Goal: Task Accomplishment & Management: Complete application form

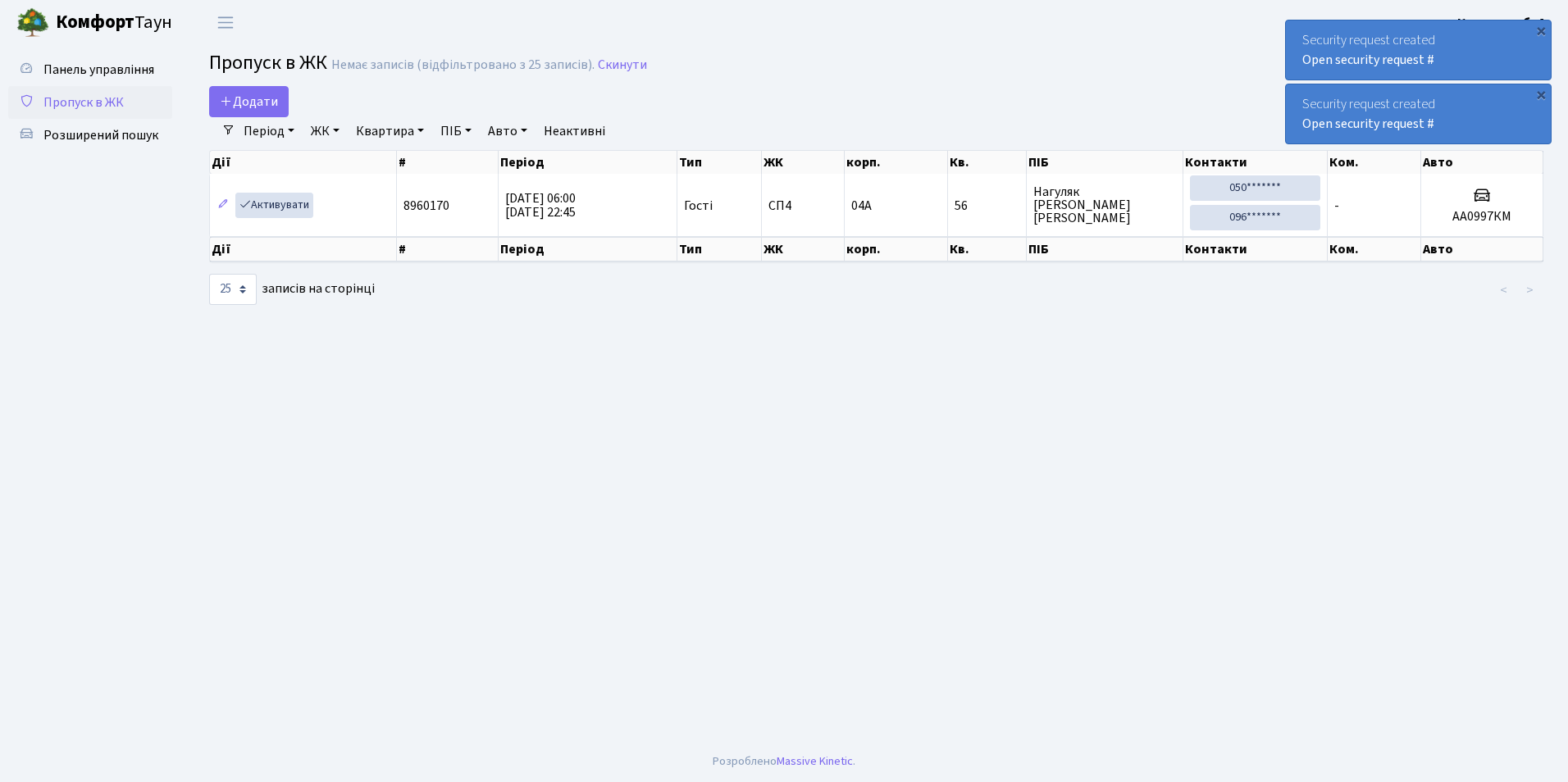
select select "25"
click at [249, 96] on span "Додати" at bounding box center [248, 101] width 58 height 18
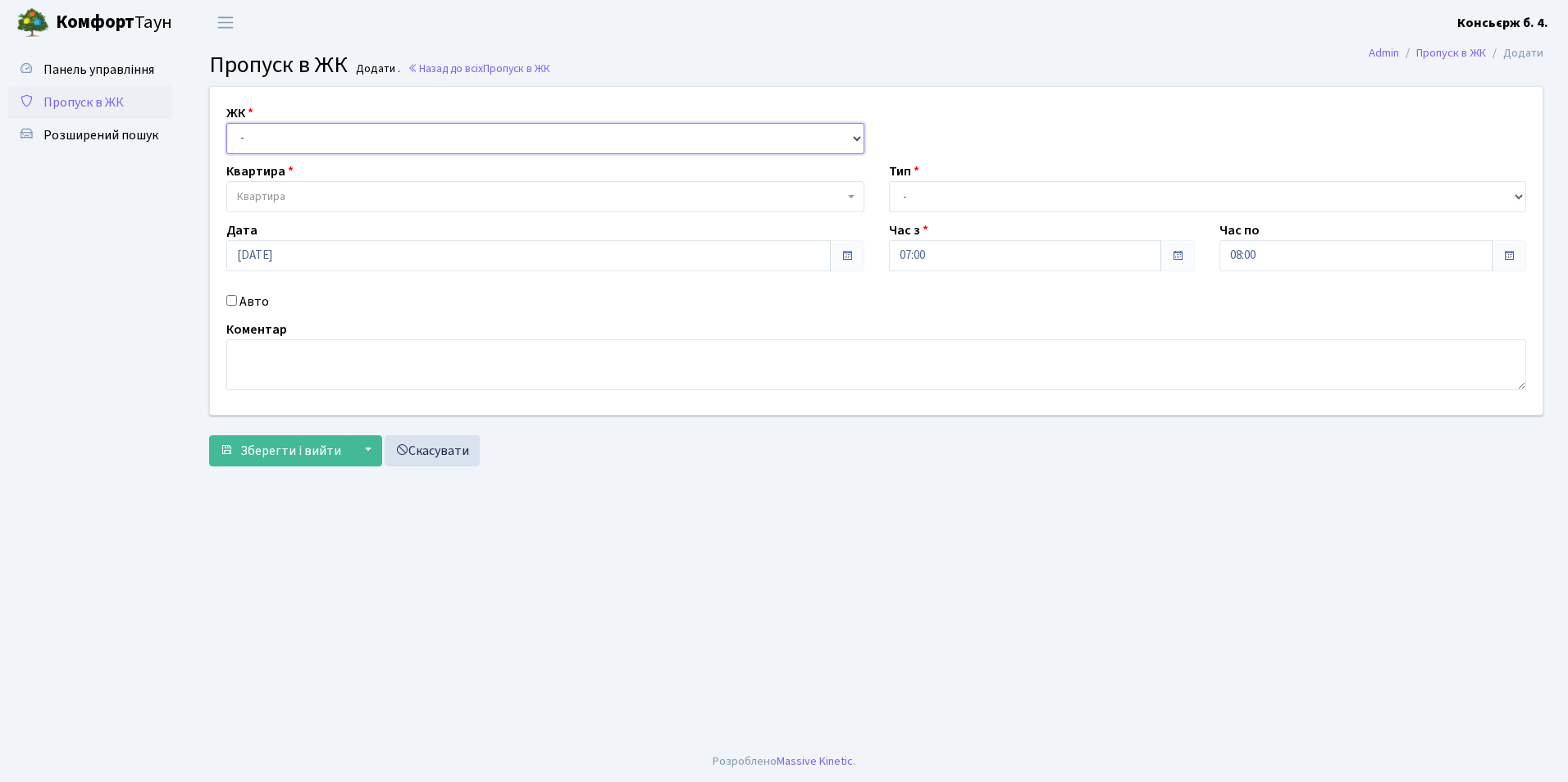
click at [254, 139] on select "- [STREET_ADDRESS]" at bounding box center [545, 138] width 638 height 31
select select "325"
click at [226, 123] on select "- [STREET_ADDRESS]" at bounding box center [545, 138] width 638 height 31
select select
click at [300, 193] on span "Квартира" at bounding box center [540, 196] width 607 height 16
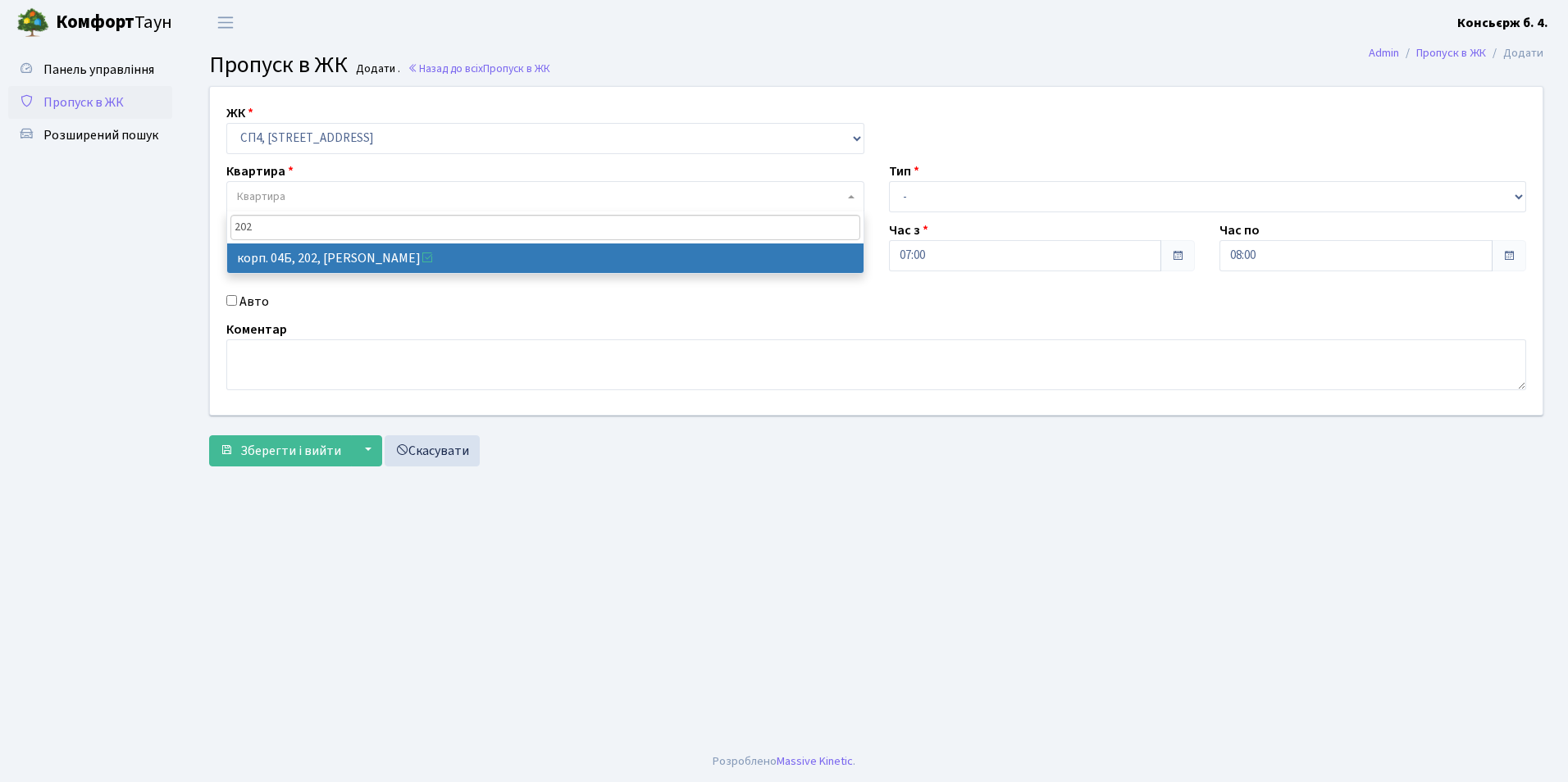
type input "202"
select select "21230"
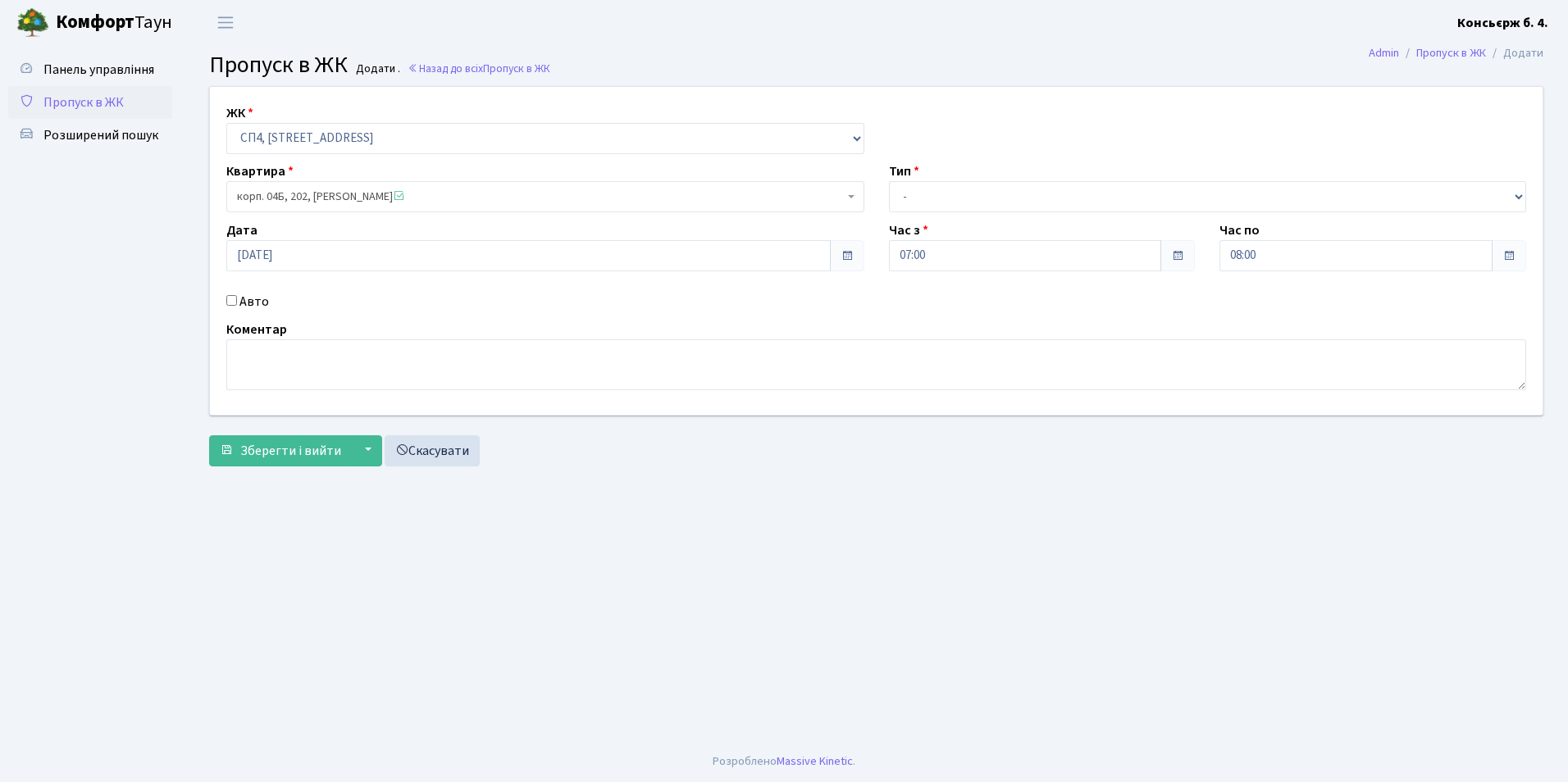
click at [231, 301] on input "Авто" at bounding box center [231, 301] width 11 height 11
checkbox input "true"
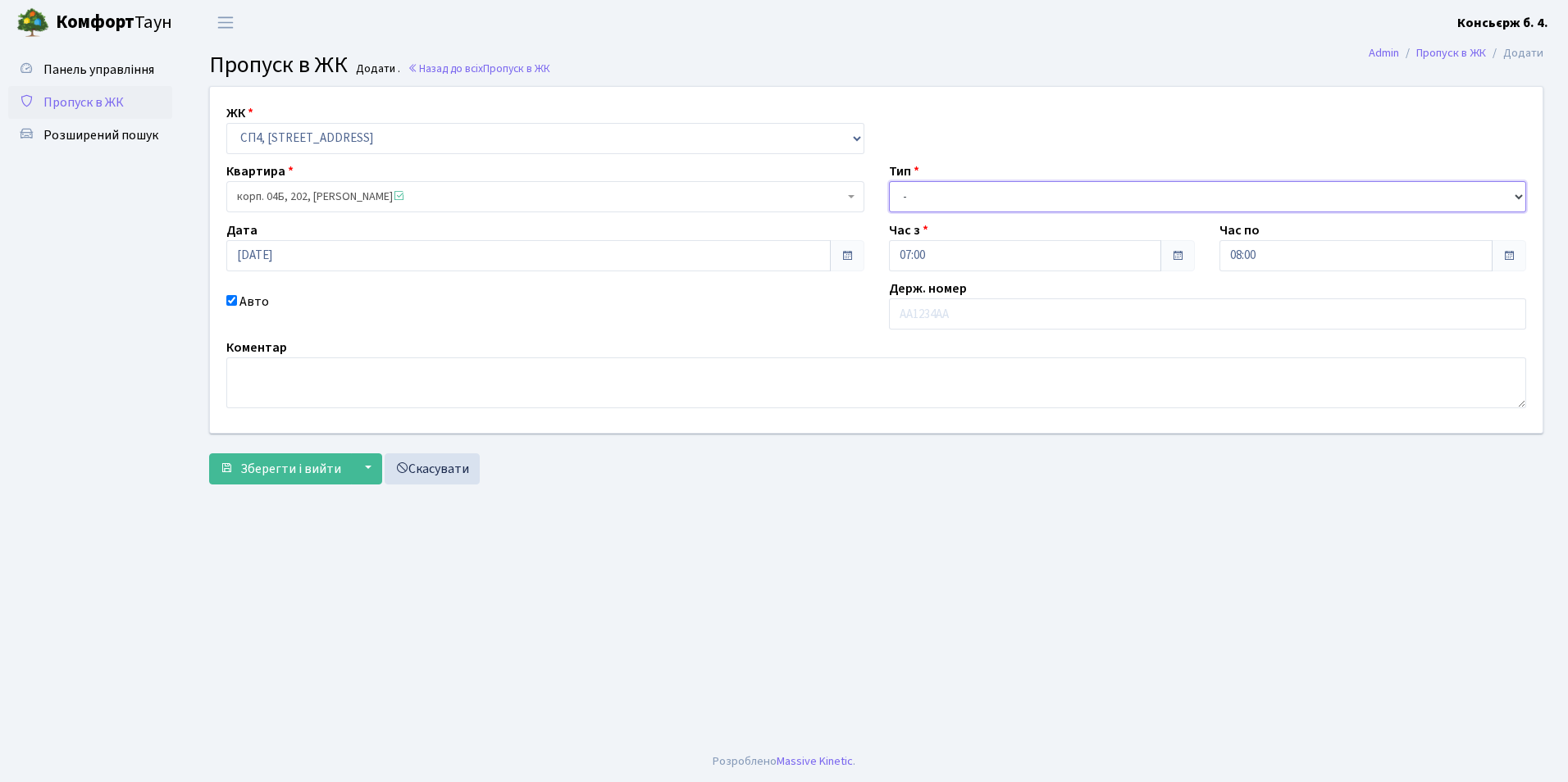
click at [904, 194] on select "- Доставка Таксі Гості Сервіс" at bounding box center [1208, 197] width 638 height 31
select select "1"
click at [889, 182] on select "- Доставка Таксі Гості Сервіс" at bounding box center [1208, 197] width 638 height 31
click at [916, 312] on input "text" at bounding box center [1208, 313] width 638 height 31
type input "АІ9452РН"
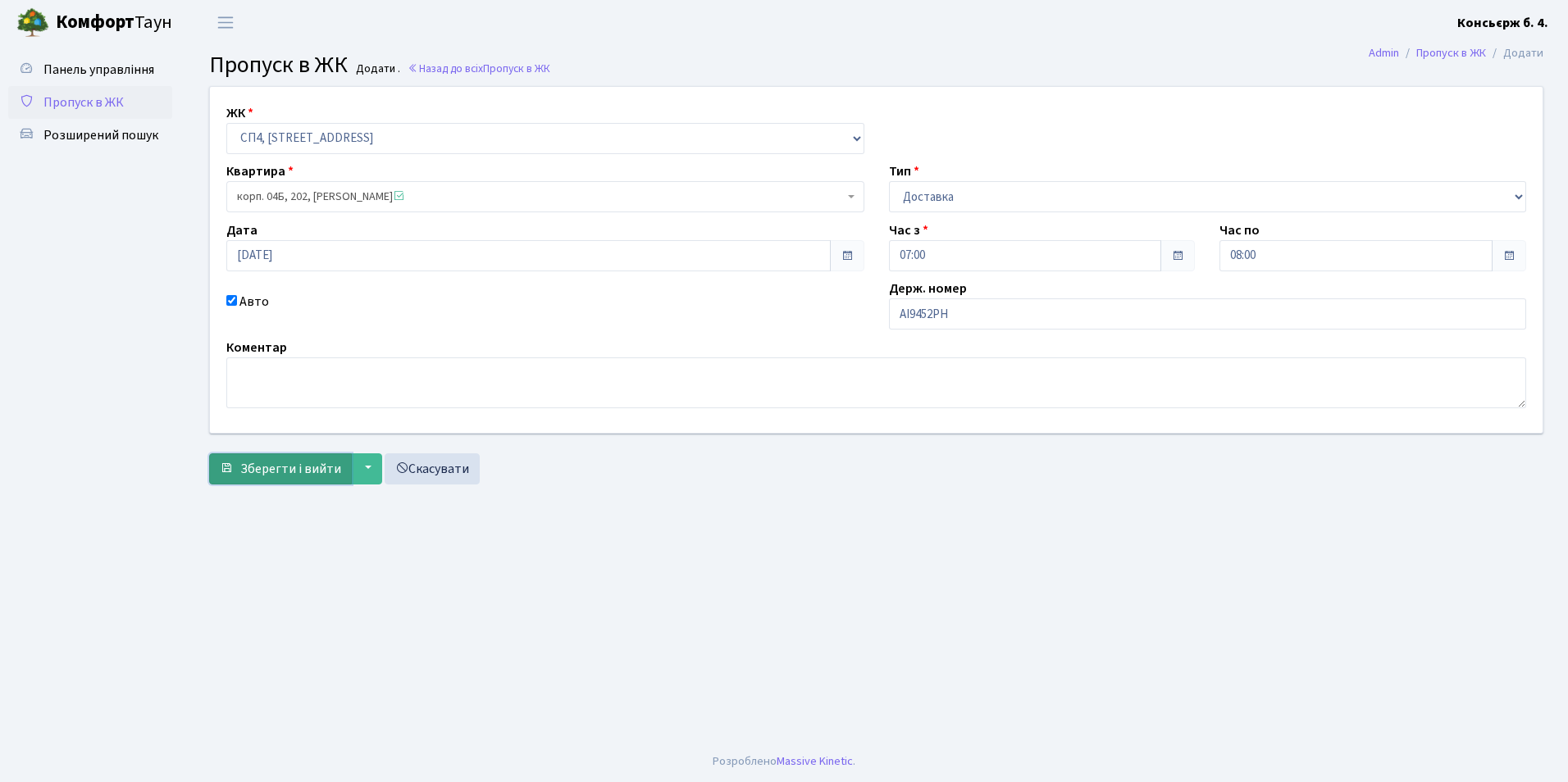
click at [290, 463] on span "Зберегти і вийти" at bounding box center [290, 469] width 100 height 18
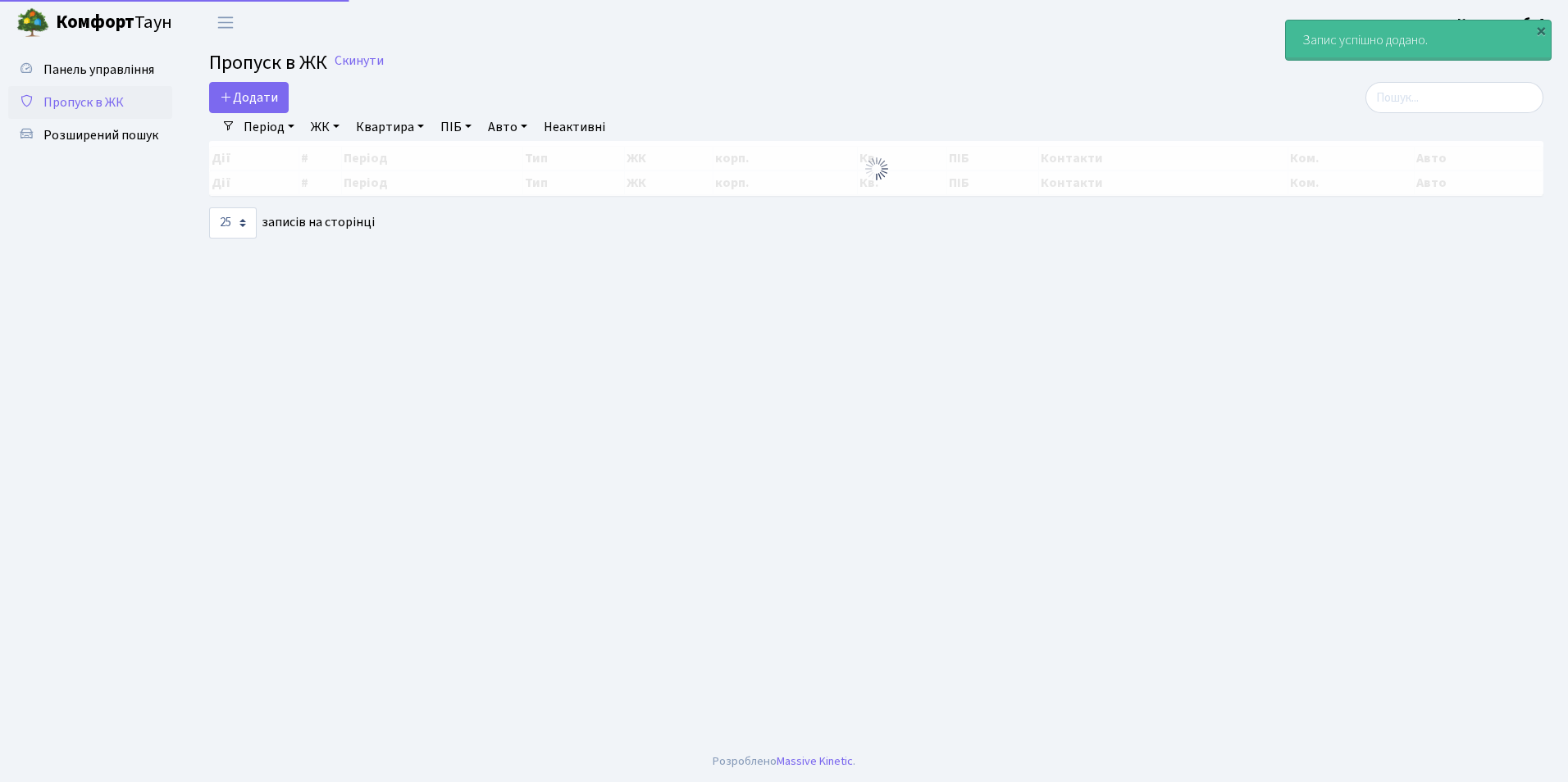
select select "25"
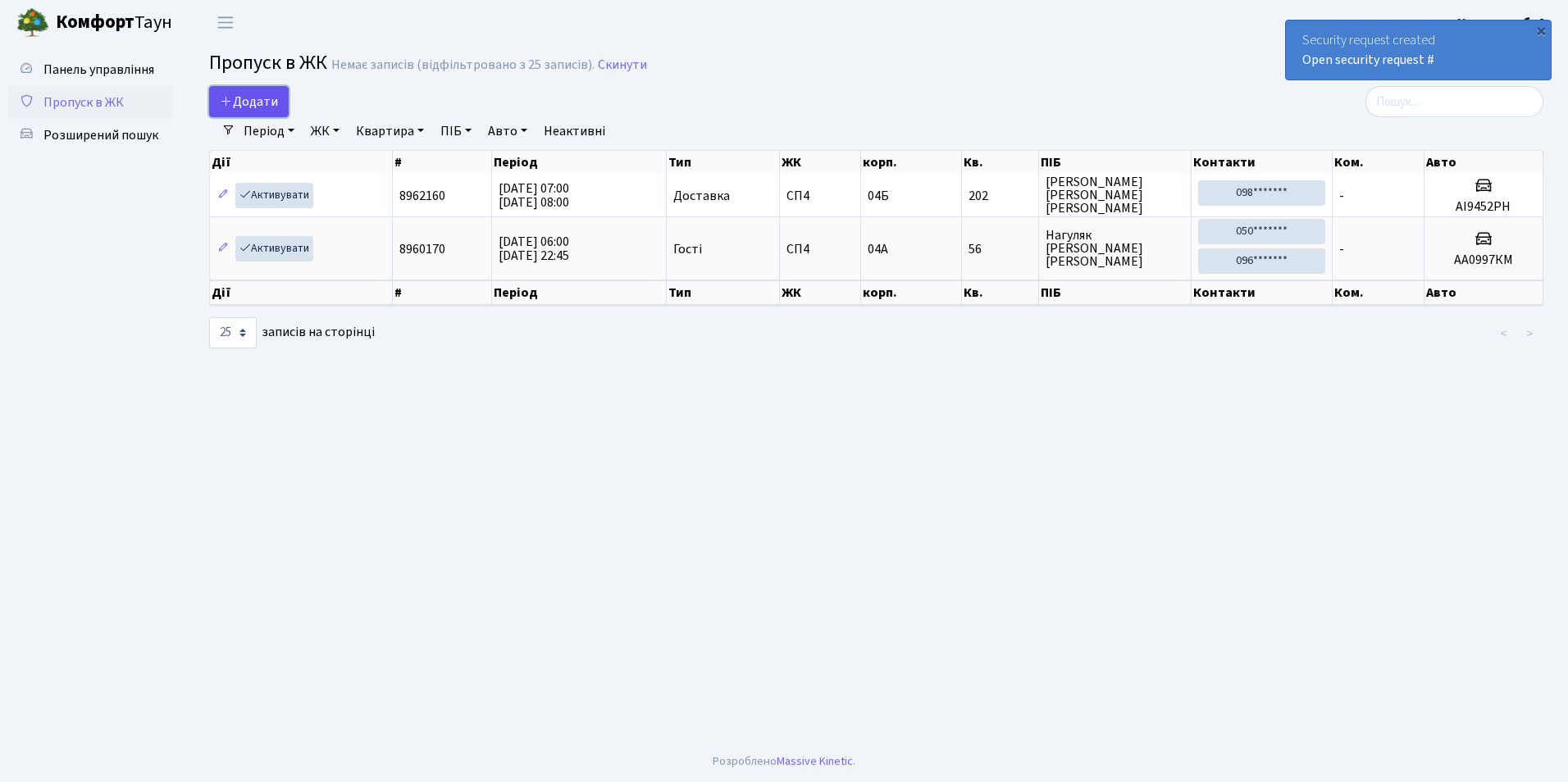
click at [243, 95] on span "Додати" at bounding box center [248, 101] width 58 height 18
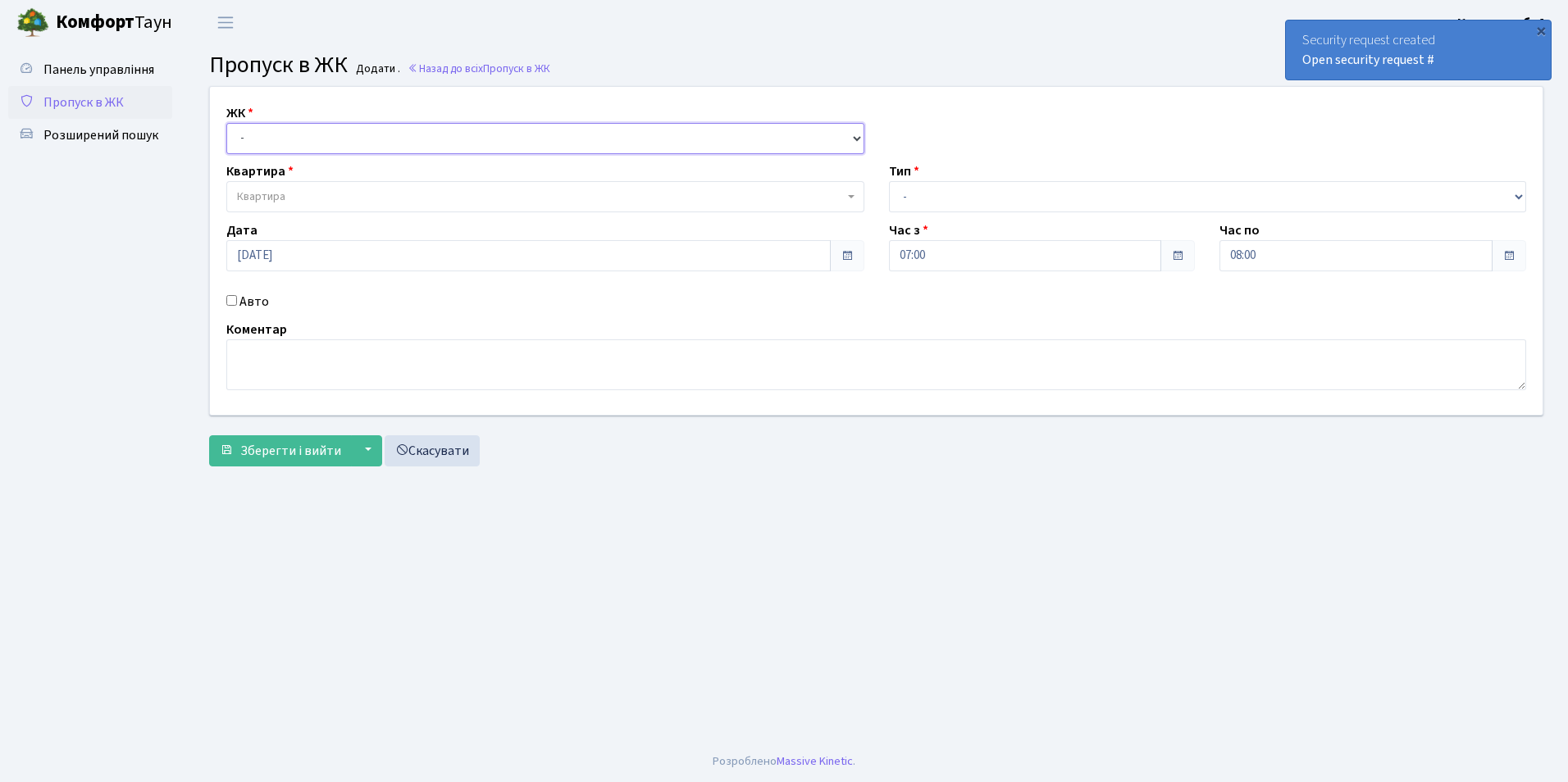
click at [245, 139] on select "- [STREET_ADDRESS]" at bounding box center [545, 138] width 638 height 31
select select "325"
click at [226, 123] on select "- [STREET_ADDRESS]" at bounding box center [545, 138] width 638 height 31
select select
click at [275, 198] on span "Квартира" at bounding box center [261, 196] width 48 height 16
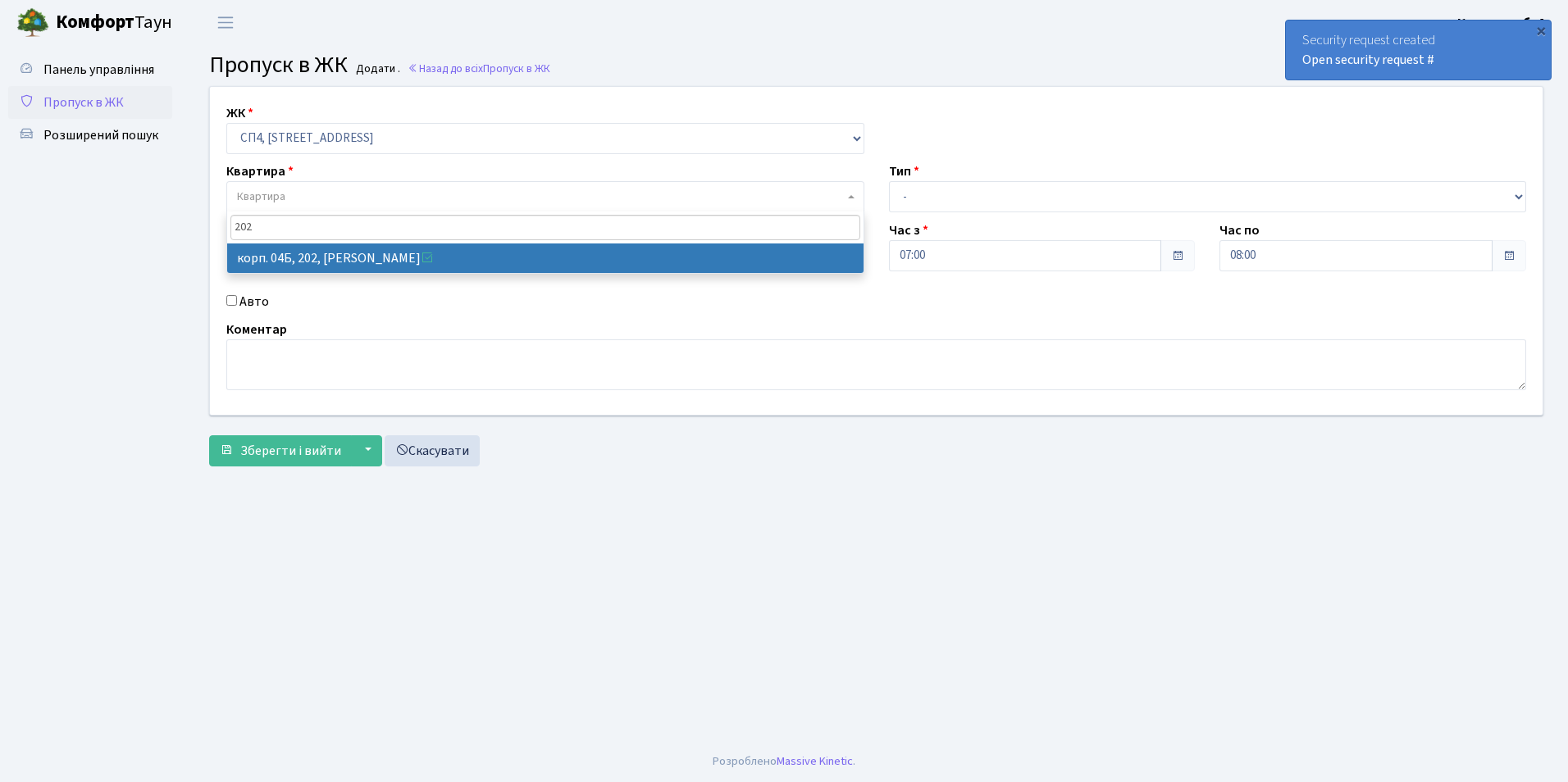
type input "202"
select select "21230"
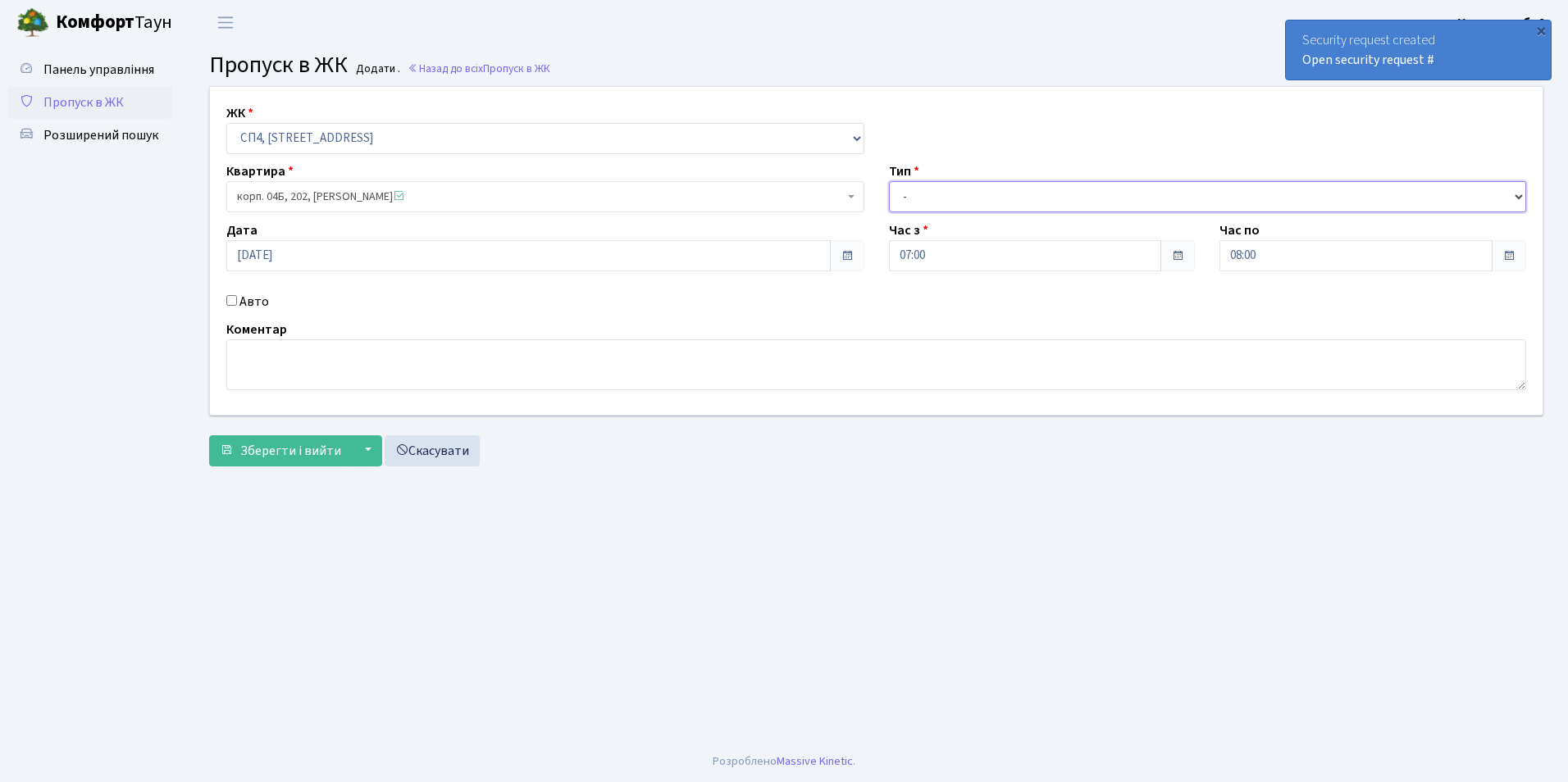
click at [902, 193] on select "- Доставка Таксі Гості Сервіс" at bounding box center [1208, 197] width 638 height 31
select select "1"
click at [889, 182] on select "- Доставка Таксі Гості Сервіс" at bounding box center [1208, 197] width 638 height 31
click at [233, 301] on input "Авто" at bounding box center [231, 301] width 11 height 11
checkbox input "true"
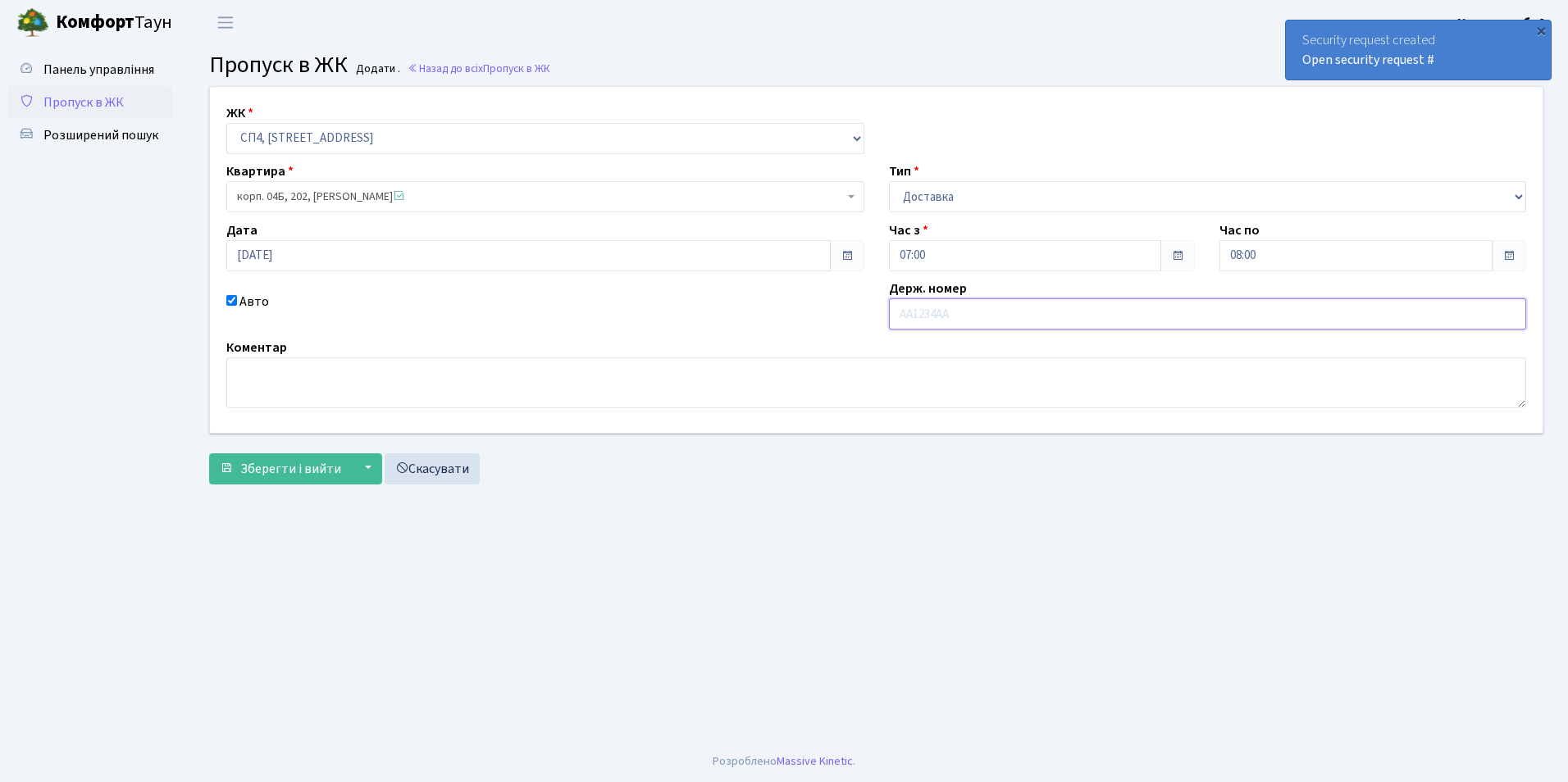
type input "а"
type input "АИ7993РХ"
click at [273, 465] on span "Зберегти і вийти" at bounding box center [290, 469] width 100 height 18
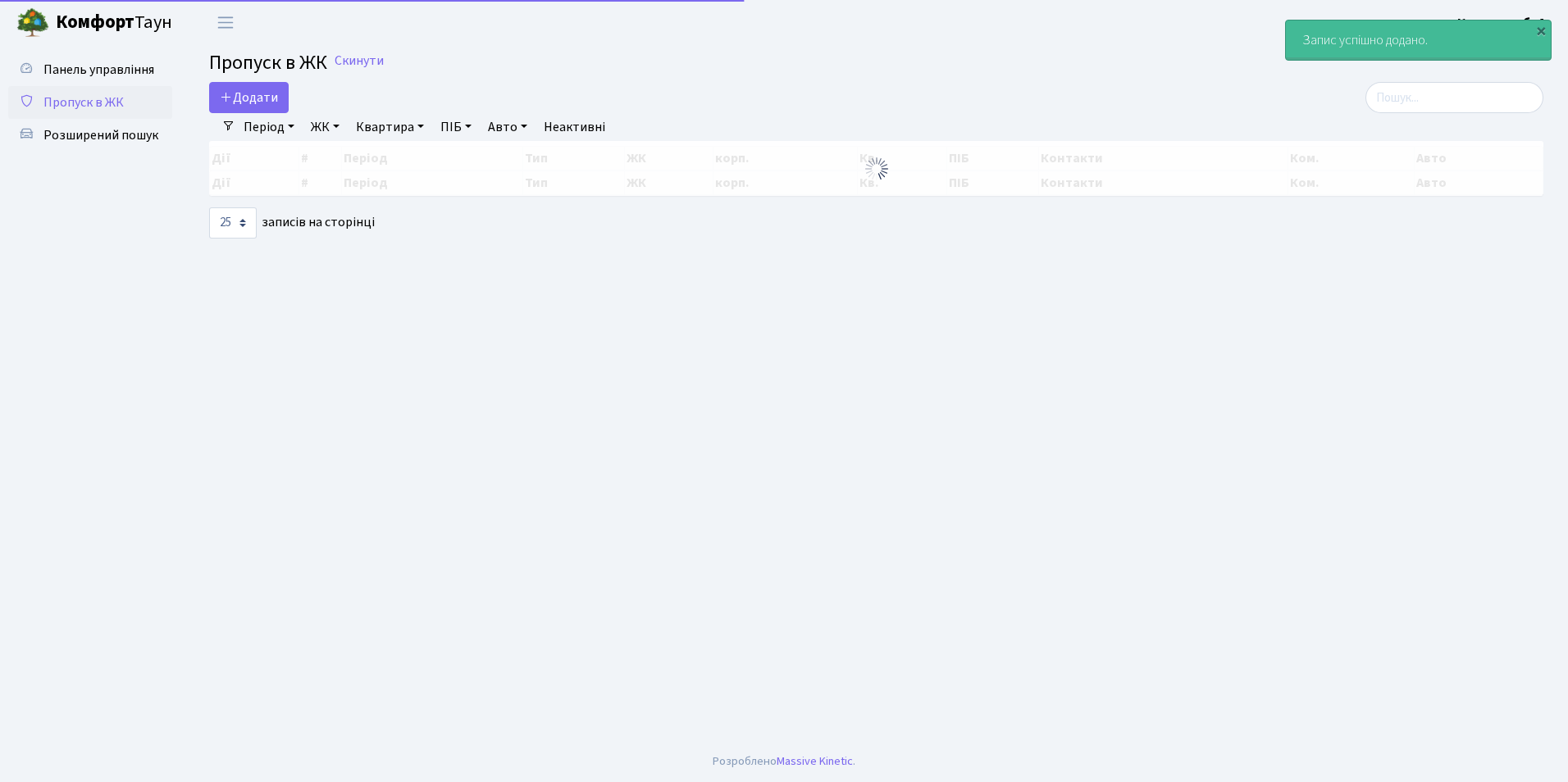
select select "25"
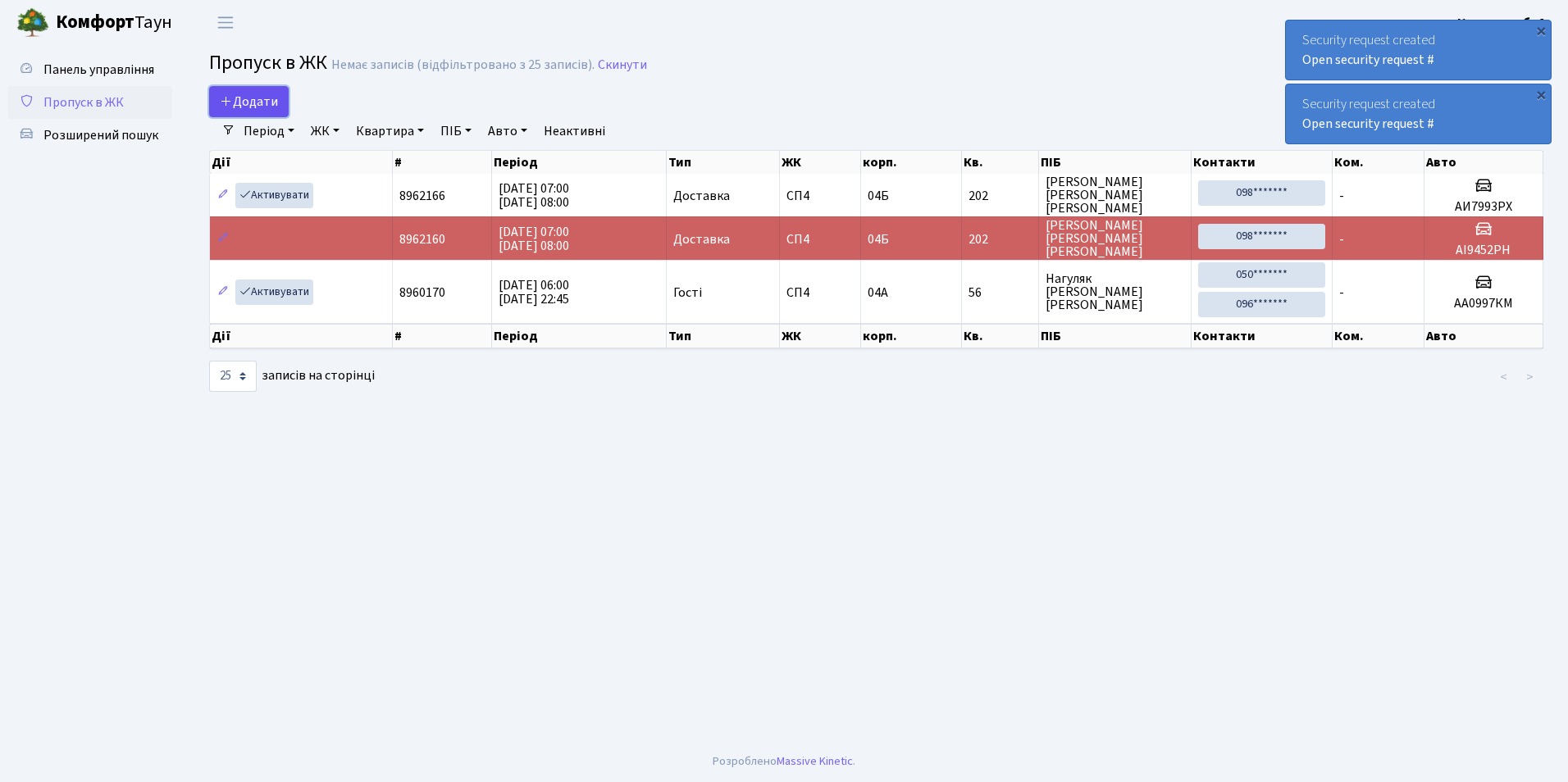
click at [241, 99] on span "Додати" at bounding box center [248, 101] width 58 height 18
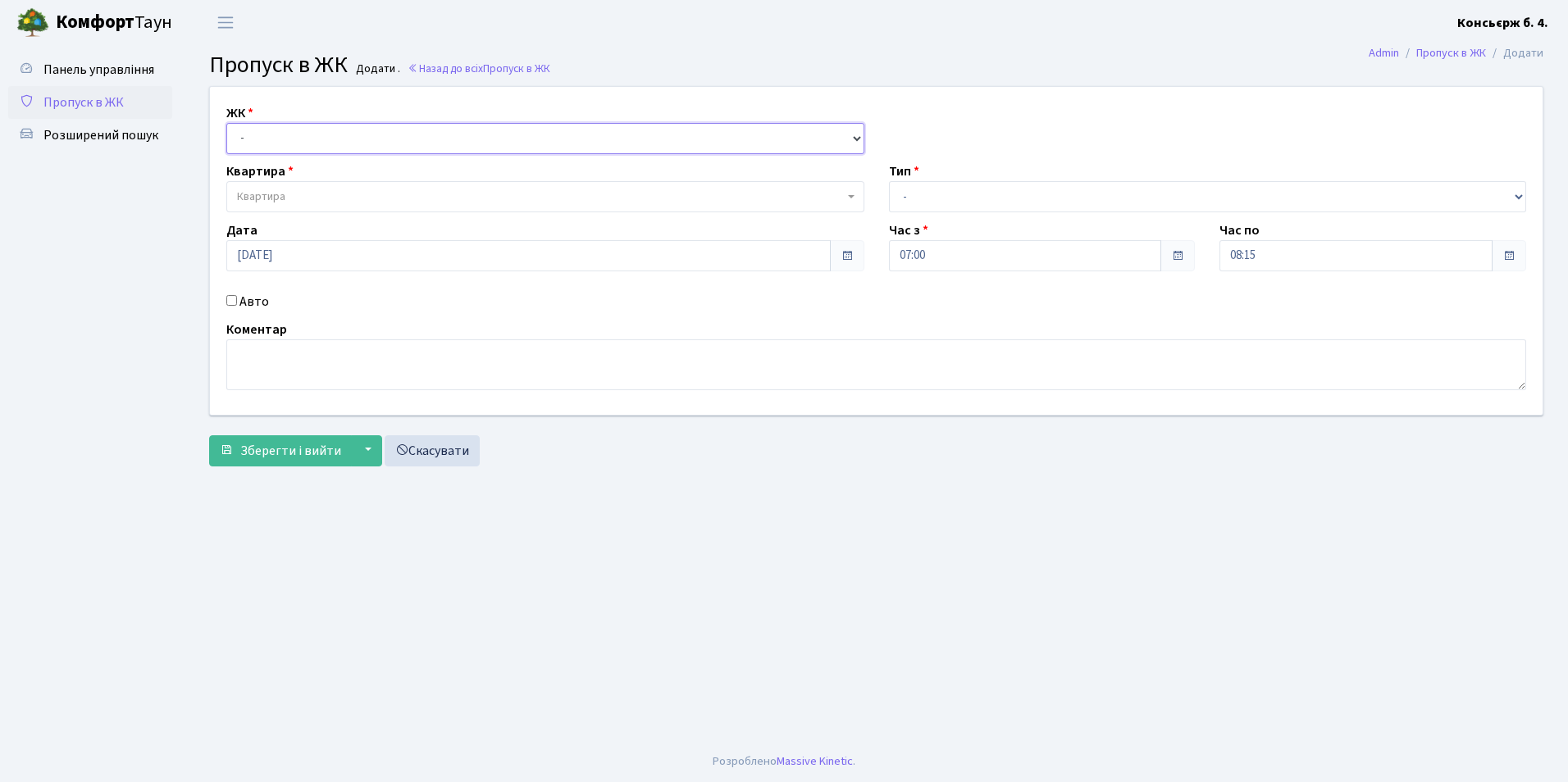
click at [241, 136] on select "- СП4, Столичне шосе, 5" at bounding box center [545, 138] width 638 height 31
select select "325"
click at [226, 123] on select "- СП4, Столичне шосе, 5" at bounding box center [545, 138] width 638 height 31
select select
click at [298, 196] on span "Квартира" at bounding box center [540, 196] width 607 height 16
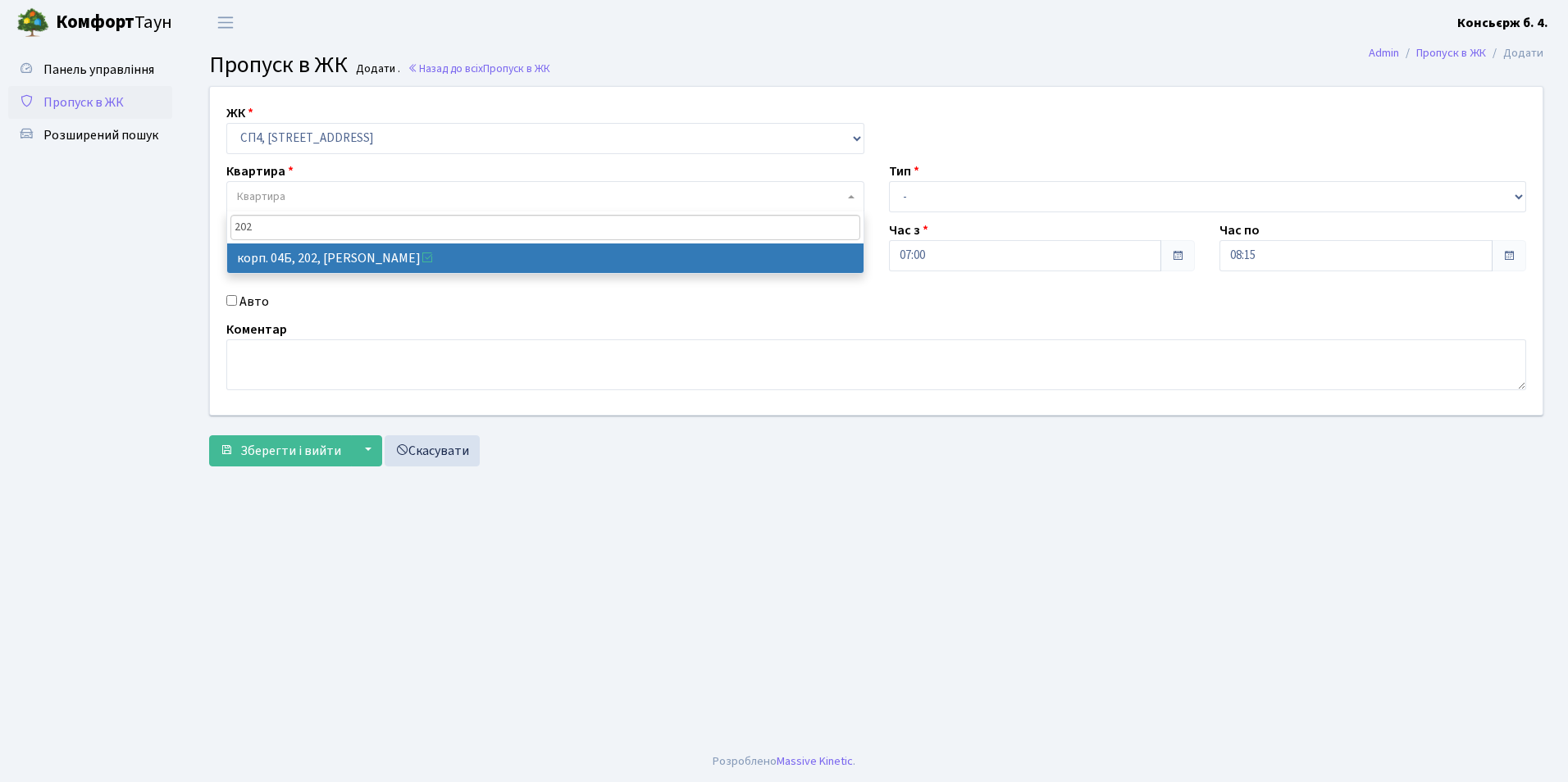
type input "202"
select select "21230"
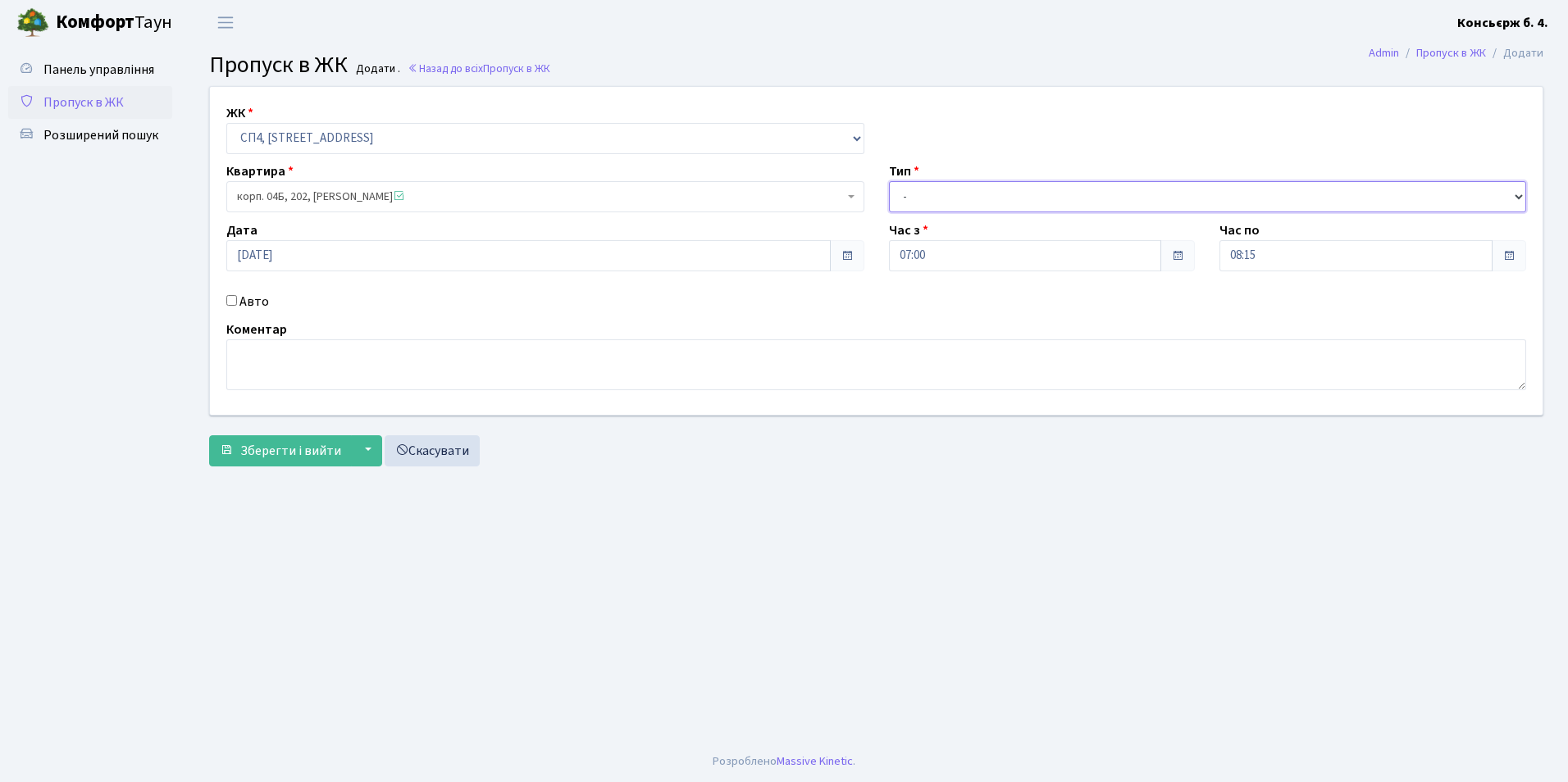
click at [904, 199] on select "- Доставка Таксі Гості Сервіс" at bounding box center [1208, 197] width 638 height 31
select select "1"
click at [889, 182] on select "- Доставка Таксі Гості Сервіс" at bounding box center [1208, 197] width 638 height 31
click at [233, 299] on input "Авто" at bounding box center [231, 301] width 11 height 11
checkbox input "true"
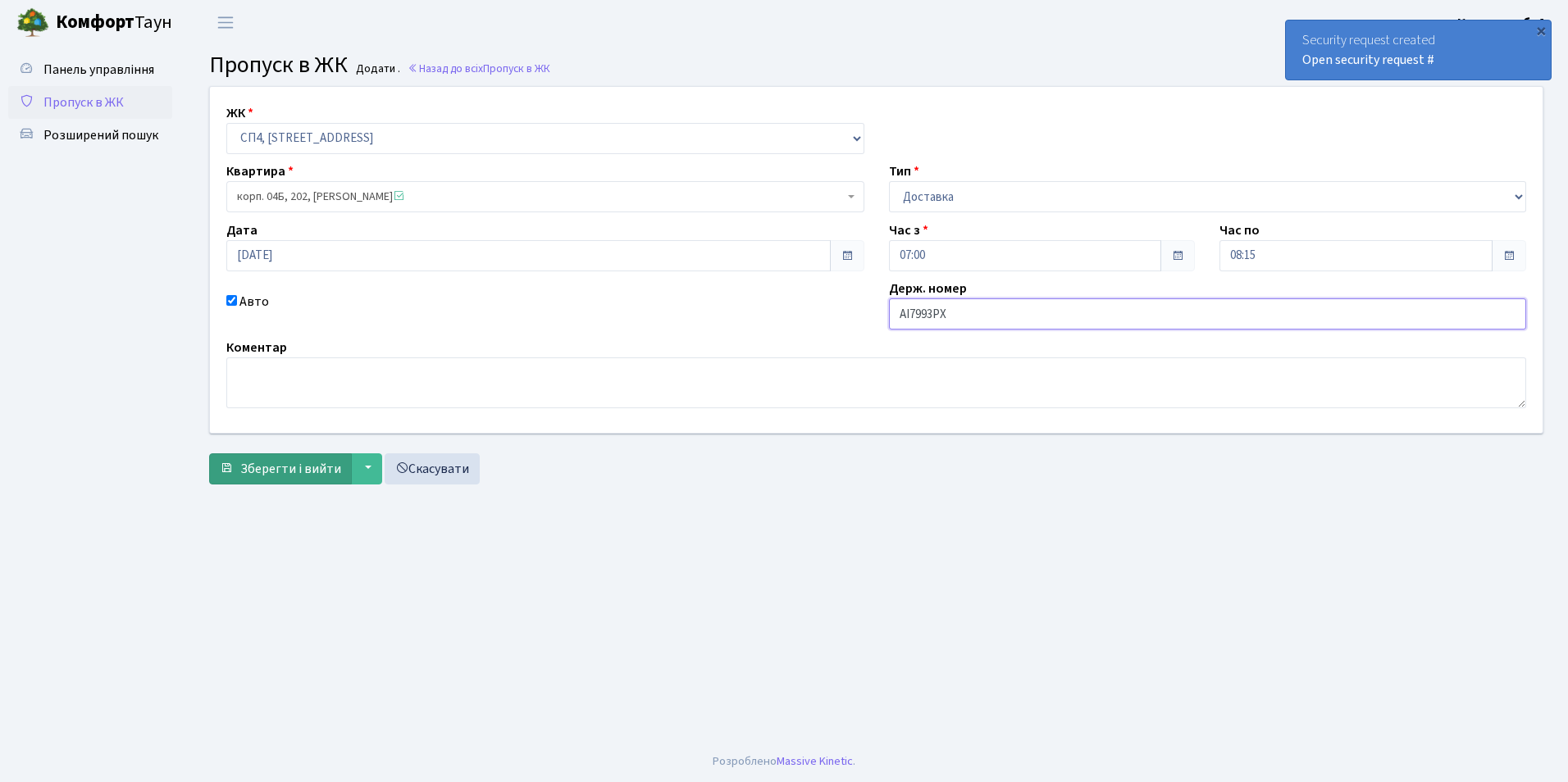
type input "АI7993РХ"
click at [279, 469] on span "Зберегти і вийти" at bounding box center [290, 469] width 100 height 18
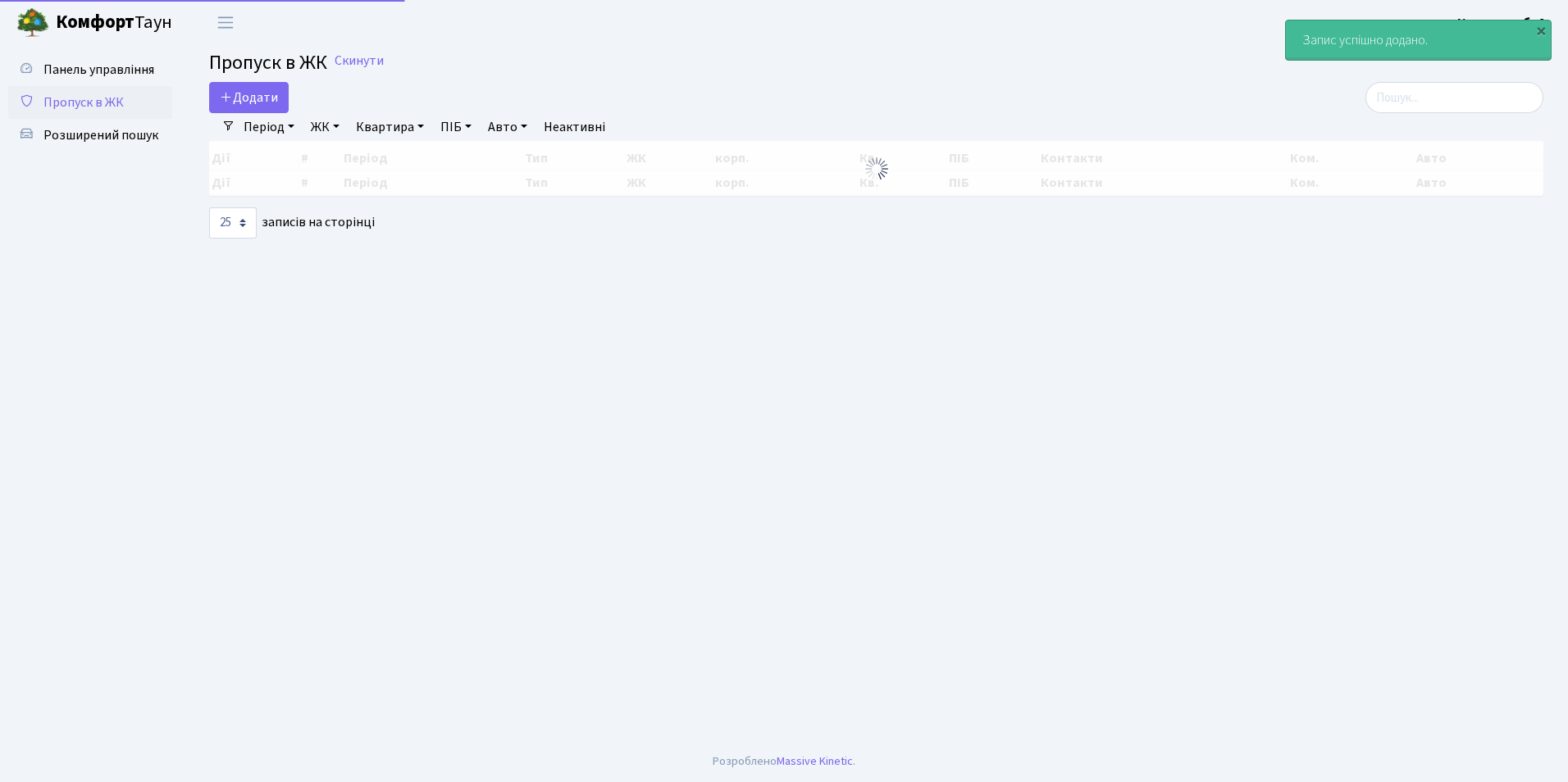
select select "25"
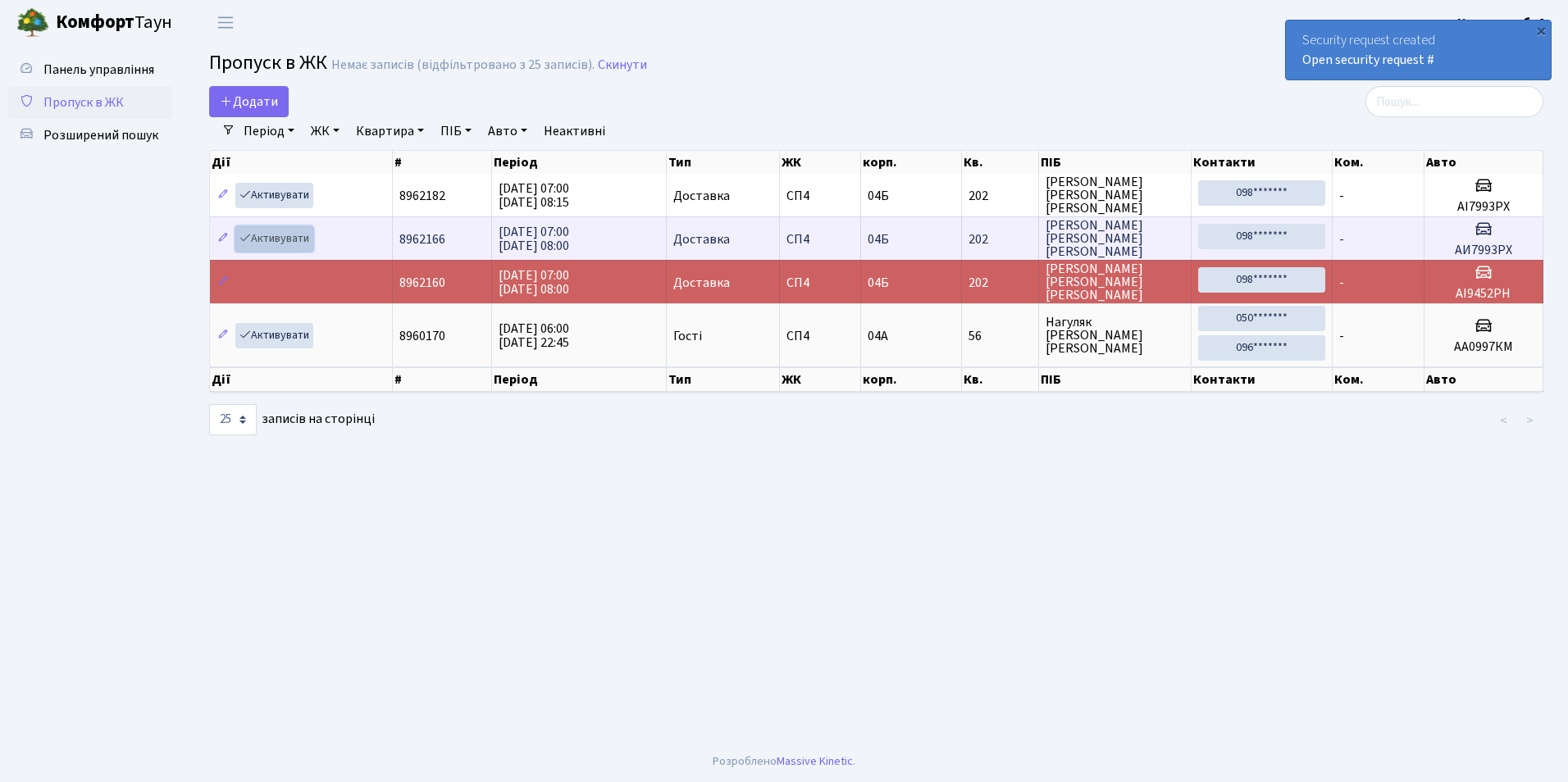
click at [282, 234] on link "Активувати" at bounding box center [274, 239] width 78 height 25
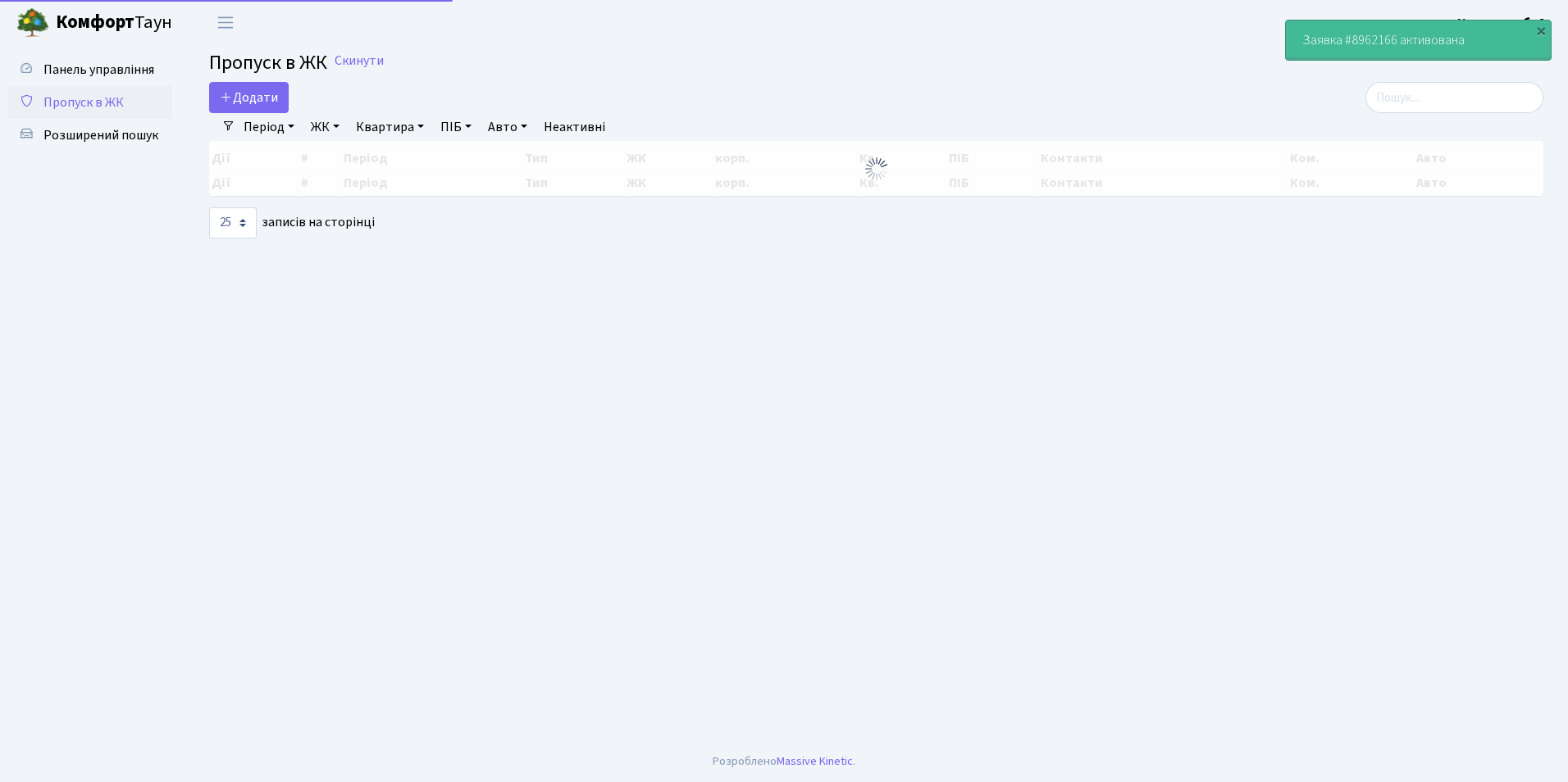
select select "25"
